Goal: Navigation & Orientation: Find specific page/section

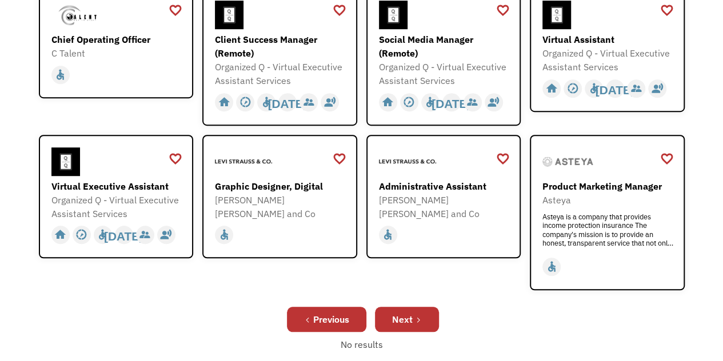
scroll to position [346, 0]
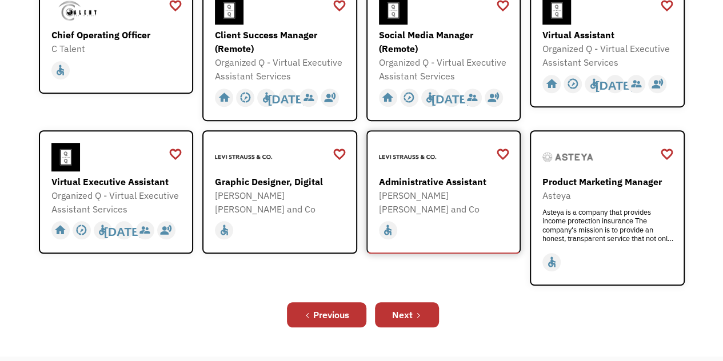
click at [405, 175] on div "Administrative Assistant" at bounding box center [445, 182] width 133 height 14
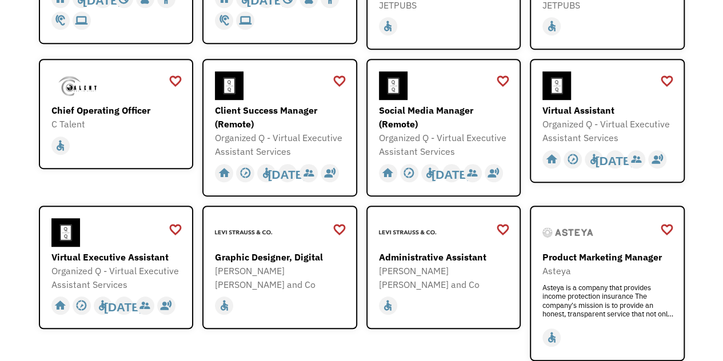
scroll to position [230, 0]
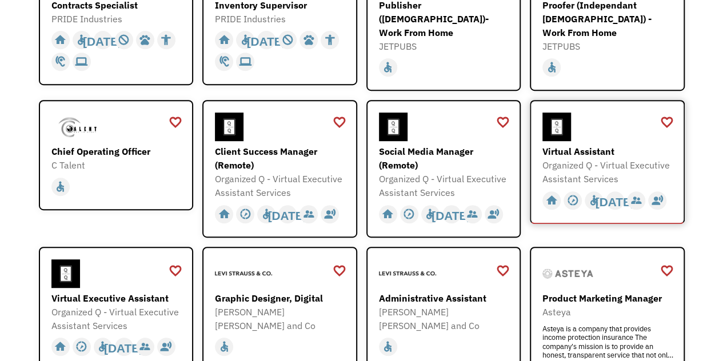
click at [577, 145] on div "Virtual Assistant" at bounding box center [608, 152] width 133 height 14
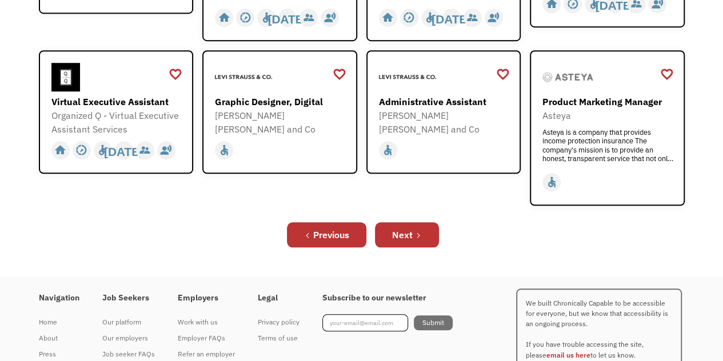
scroll to position [425, 0]
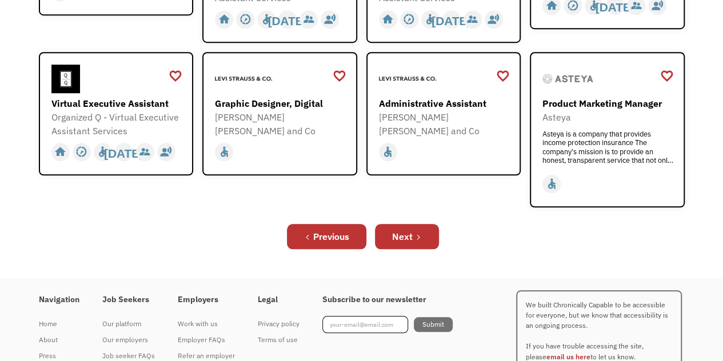
click at [369, 230] on div "Previous Next" at bounding box center [362, 236] width 646 height 37
click at [394, 230] on div "Next" at bounding box center [402, 237] width 21 height 14
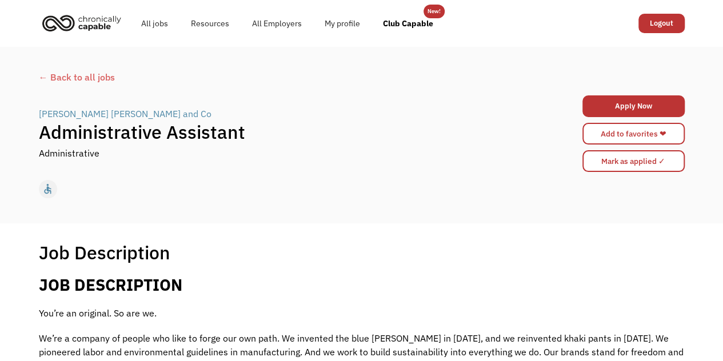
drag, startPoint x: 731, startPoint y: 44, endPoint x: 726, endPoint y: 23, distance: 21.1
click at [722, 23] on html "Congrats! You applied 678d957aa8517a00029d7fb9 [EMAIL_ADDRESS][DOMAIN_NAME] [PE…" at bounding box center [361, 180] width 723 height 361
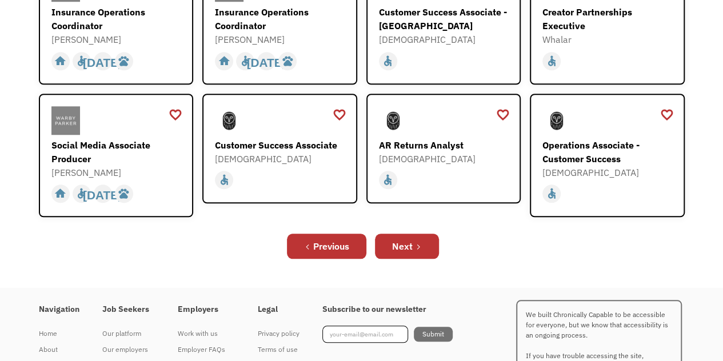
scroll to position [431, 0]
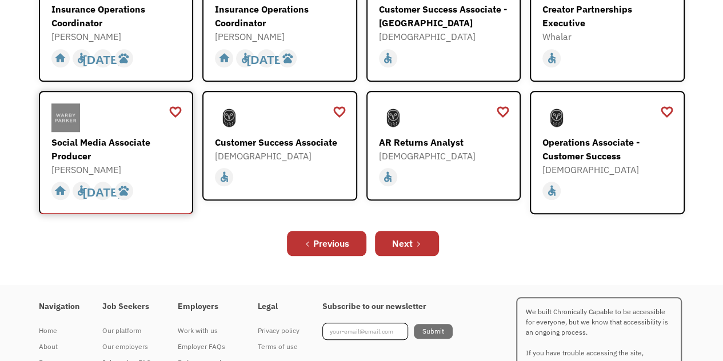
click at [78, 135] on div "Social Media Associate Producer" at bounding box center [117, 148] width 133 height 27
click at [406, 237] on div "Next" at bounding box center [402, 244] width 21 height 14
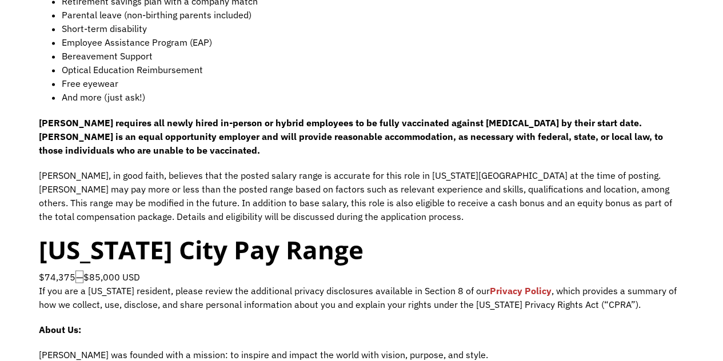
scroll to position [973, 0]
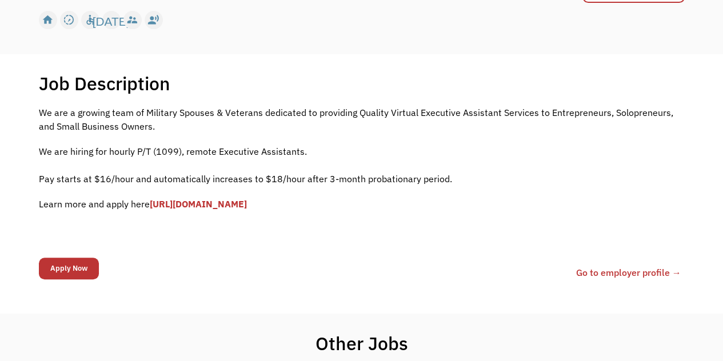
scroll to position [122, 0]
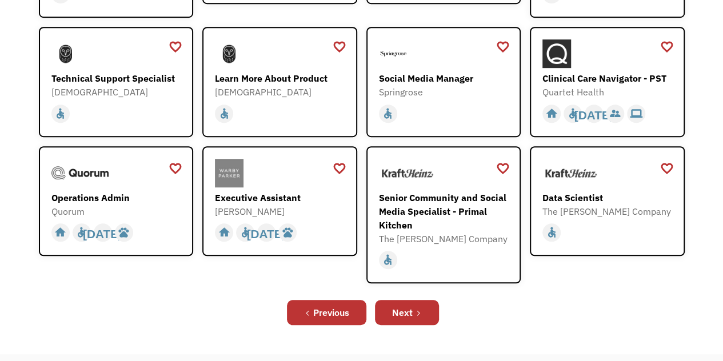
scroll to position [291, 0]
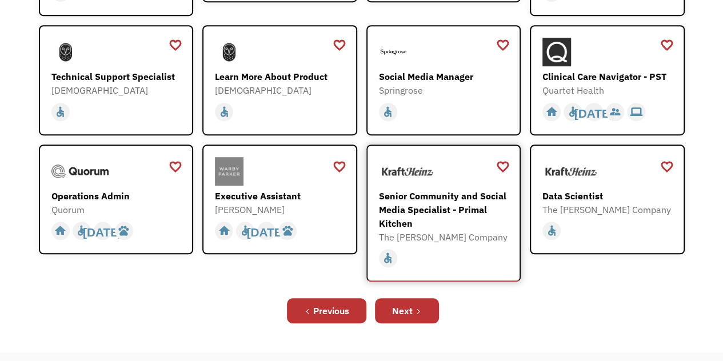
click at [427, 205] on div "Senior Community and Social Media Specialist - Primal Kitchen" at bounding box center [445, 209] width 133 height 41
click at [279, 189] on div "Executive Assistant" at bounding box center [281, 196] width 133 height 14
click at [421, 309] on icon "Next Page" at bounding box center [418, 311] width 7 height 7
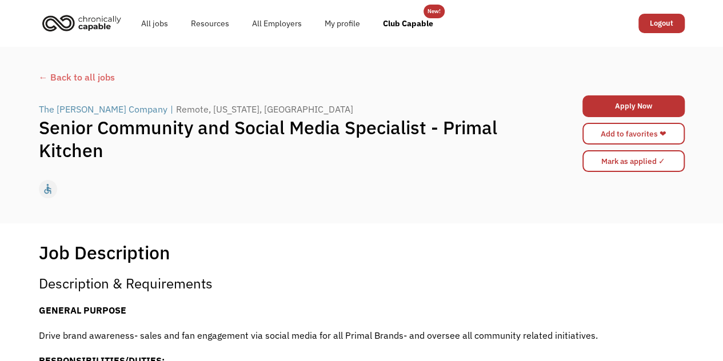
drag, startPoint x: 622, startPoint y: 1, endPoint x: 731, endPoint y: -50, distance: 119.6
click at [722, 0] on html "Congrats! You applied 678d957aa8517a00029d7fb9 contempo182@aol.com Justina Cole…" at bounding box center [361, 180] width 723 height 361
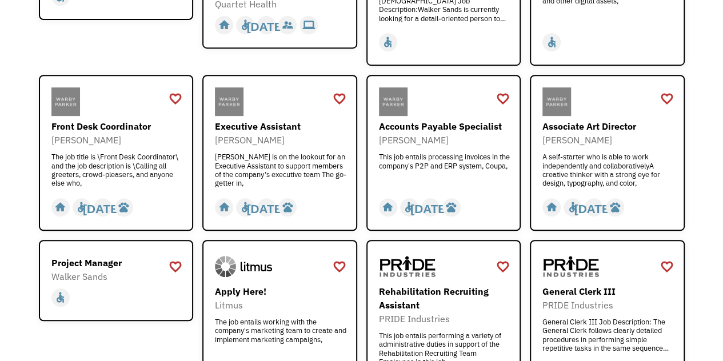
scroll to position [257, 0]
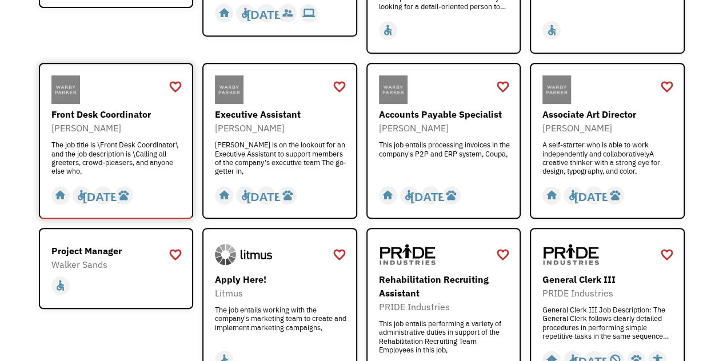
click at [132, 115] on div "Front Desk Coordinator" at bounding box center [117, 114] width 133 height 14
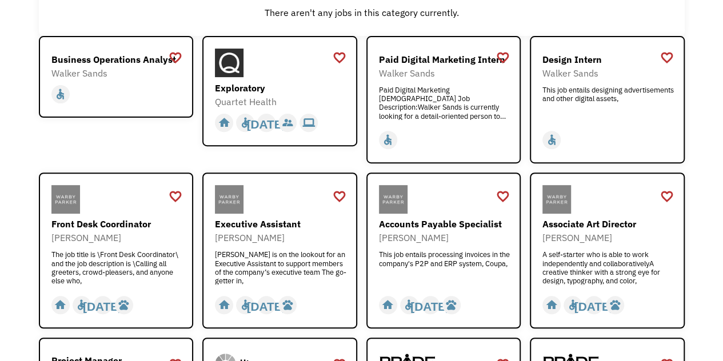
scroll to position [144, 0]
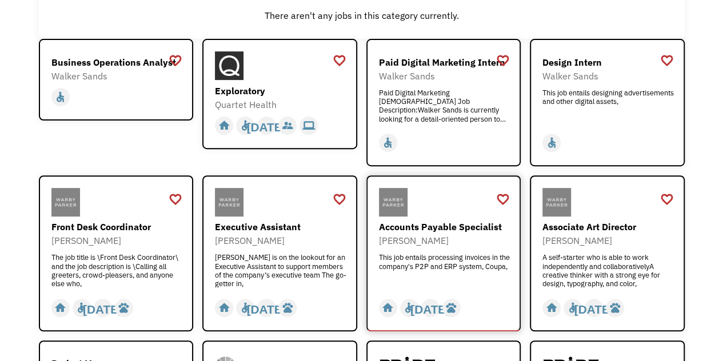
click at [469, 226] on div "Accounts Payable Specialist" at bounding box center [445, 227] width 133 height 14
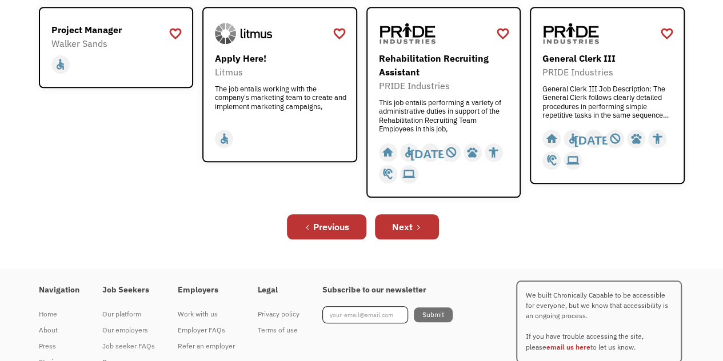
scroll to position [479, 0]
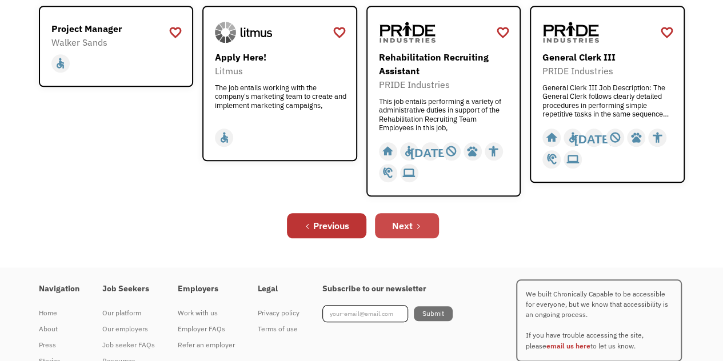
click at [417, 222] on link "Next" at bounding box center [407, 225] width 64 height 25
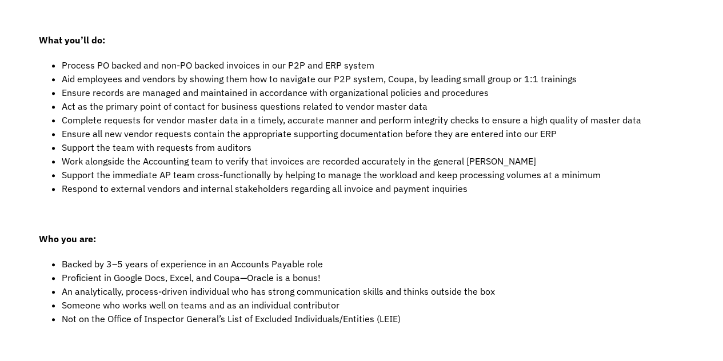
scroll to position [381, 0]
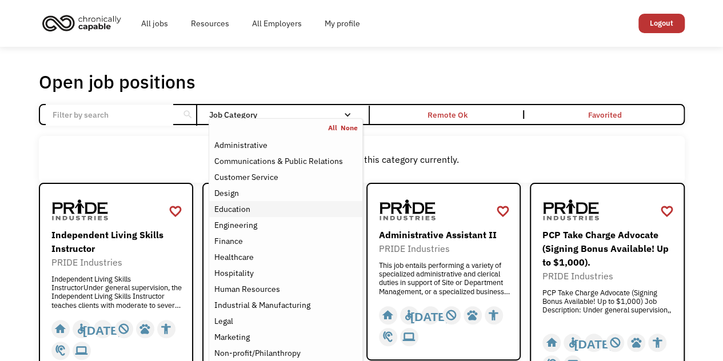
click at [331, 201] on link "Education" at bounding box center [285, 209] width 153 height 16
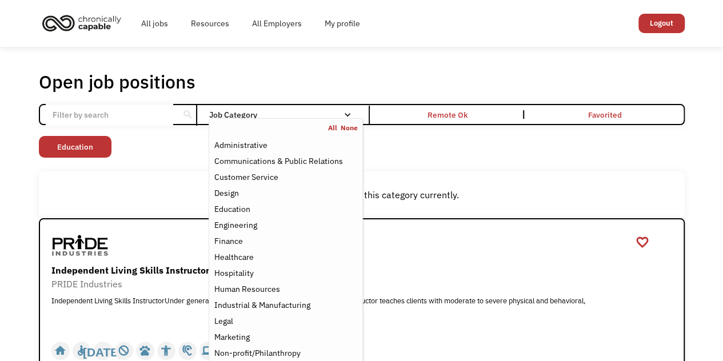
click at [683, 161] on div "Open job positions You have X liked items Search search Filter by category Admi…" at bounding box center [362, 222] width 646 height 304
click at [294, 178] on div "Customer Service" at bounding box center [285, 177] width 143 height 14
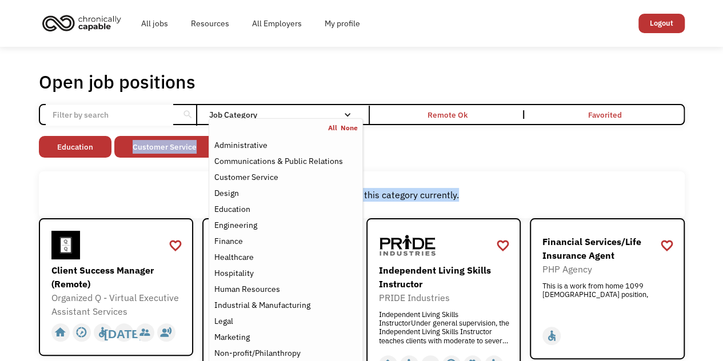
click at [663, 148] on div "Non-profit/Philanthropy Other Transportation Technology Science Sales Operation…" at bounding box center [362, 148] width 646 height 25
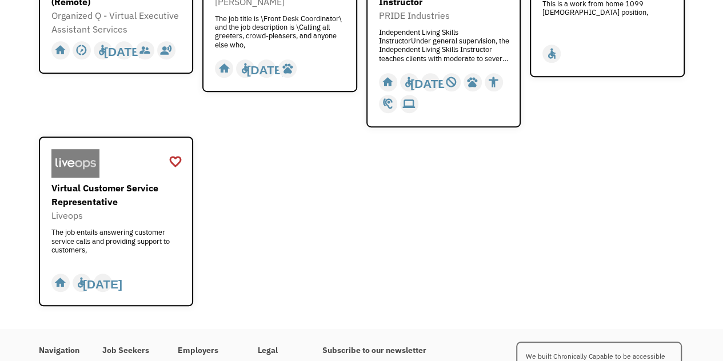
scroll to position [284, 0]
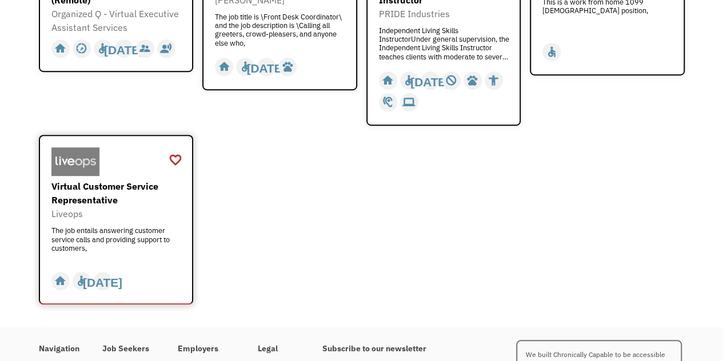
click at [139, 186] on div "Virtual Customer Service Representative" at bounding box center [117, 192] width 133 height 27
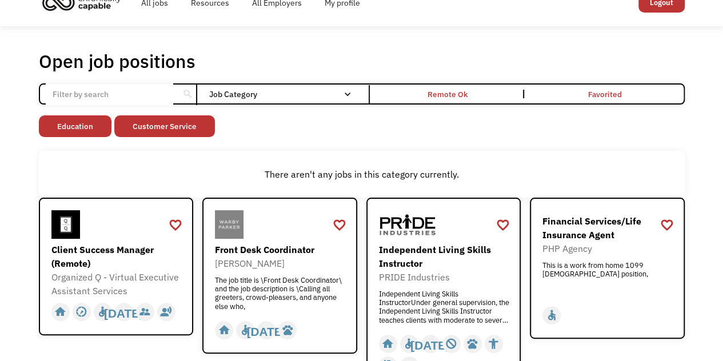
scroll to position [0, 0]
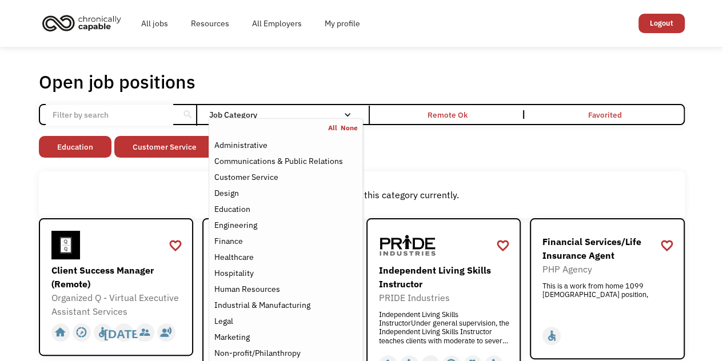
click at [341, 110] on div "Job Category" at bounding box center [286, 115] width 154 height 18
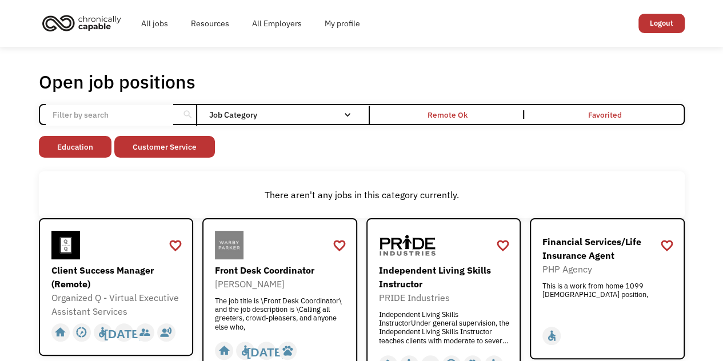
click at [341, 110] on div "Job Category" at bounding box center [286, 115] width 154 height 18
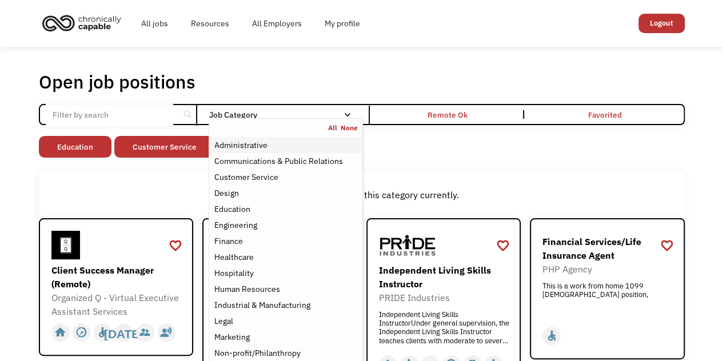
click at [323, 146] on div "Administrative" at bounding box center [285, 145] width 143 height 14
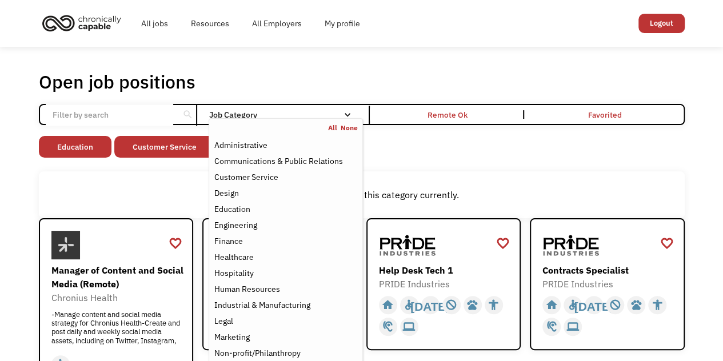
click at [644, 153] on div "Non-profit/Philanthropy Other Transportation Technology Science Sales Operation…" at bounding box center [362, 148] width 646 height 25
